Goal: Find specific page/section: Find specific page/section

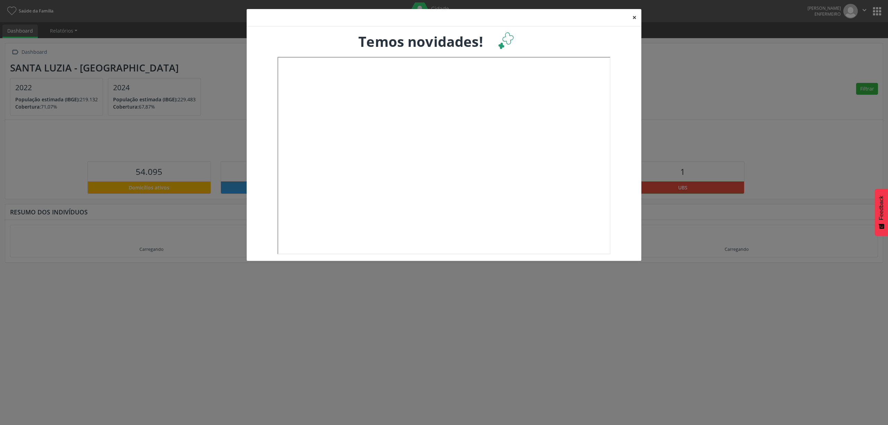
click at [634, 15] on button "×" at bounding box center [635, 17] width 14 height 17
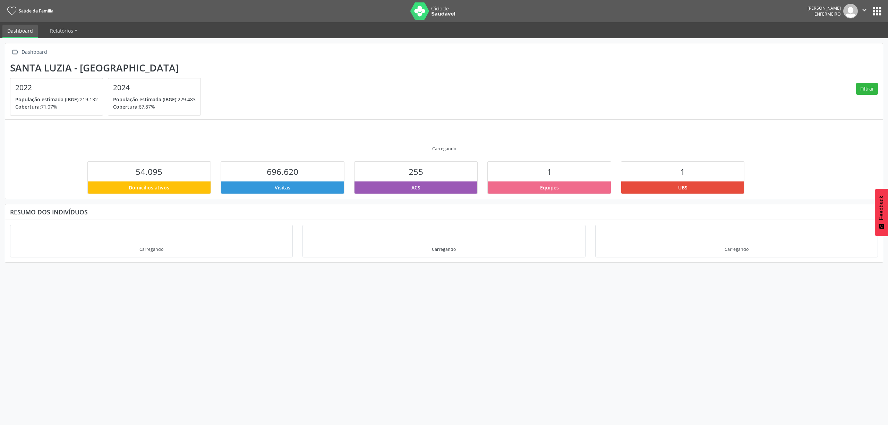
click at [875, 10] on button "apps" at bounding box center [877, 11] width 12 height 12
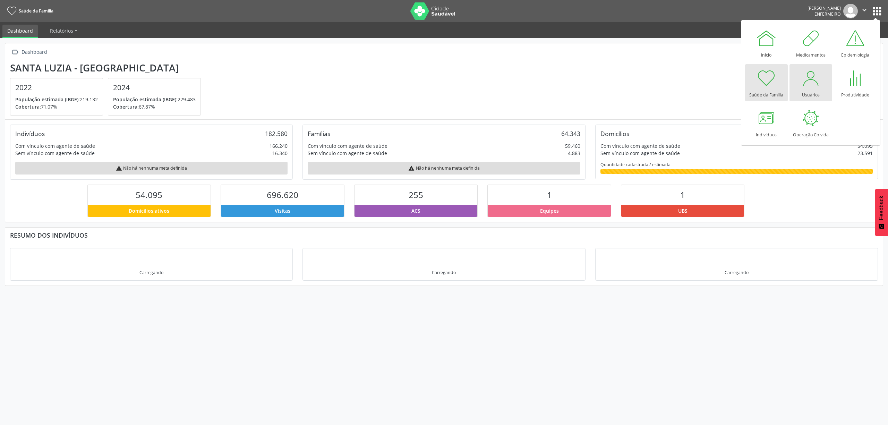
click at [816, 89] on div "Usuários" at bounding box center [811, 92] width 18 height 9
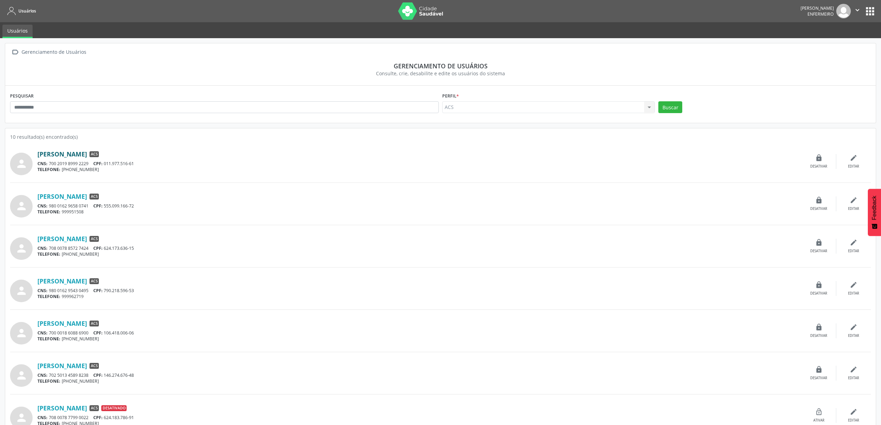
click at [87, 155] on link "[PERSON_NAME]" at bounding box center [62, 154] width 50 height 8
click at [78, 155] on link "[PERSON_NAME]" at bounding box center [62, 154] width 50 height 8
